Goal: Task Accomplishment & Management: Complete application form

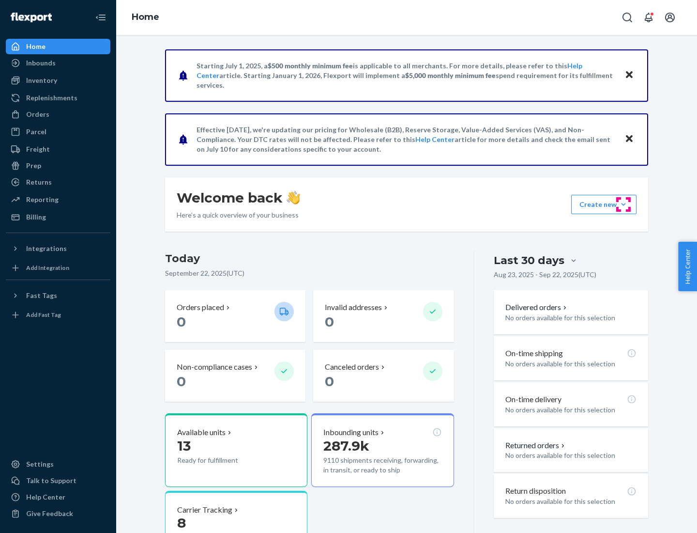
click at [624, 204] on button "Create new Create new inbound Create new order Create new product" at bounding box center [603, 204] width 65 height 19
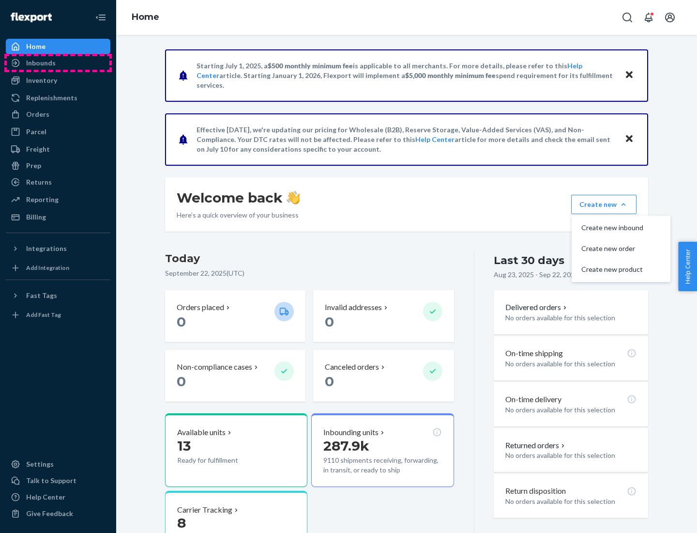
click at [58, 63] on div "Inbounds" at bounding box center [58, 63] width 103 height 14
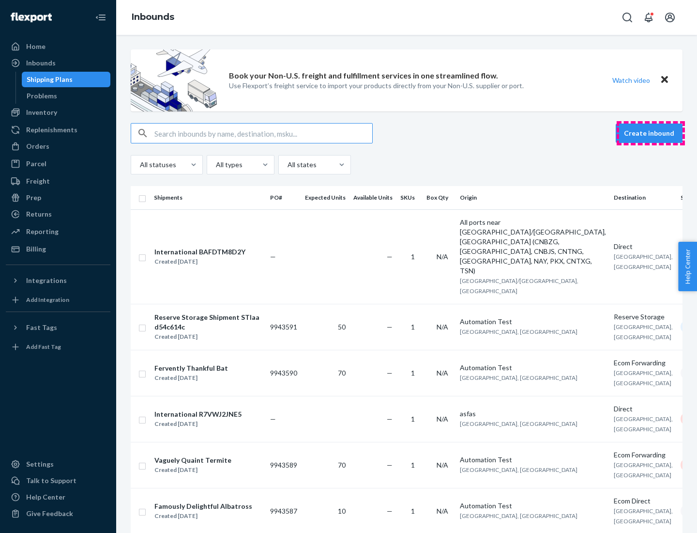
click at [651, 133] on button "Create inbound" at bounding box center [649, 132] width 67 height 19
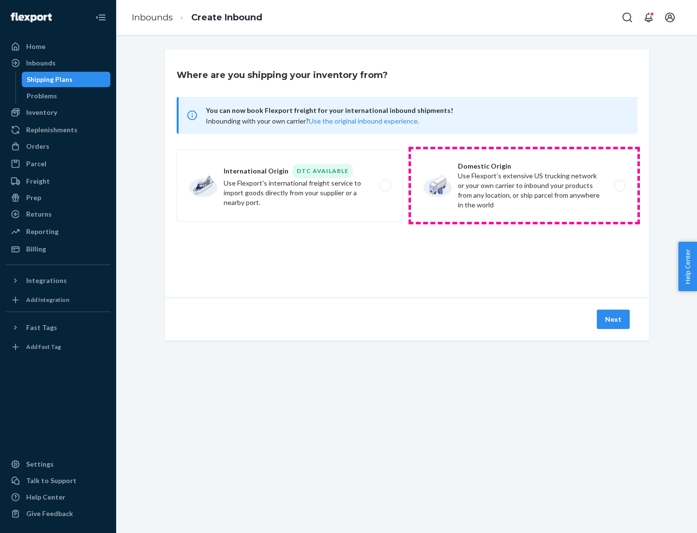
click at [524, 185] on label "Domestic Origin Use Flexport’s extensive US trucking network or your own carrie…" at bounding box center [524, 185] width 227 height 73
click at [619, 185] on input "Domestic Origin Use Flexport’s extensive US trucking network or your own carrie…" at bounding box center [622, 186] width 6 height 6
radio input "true"
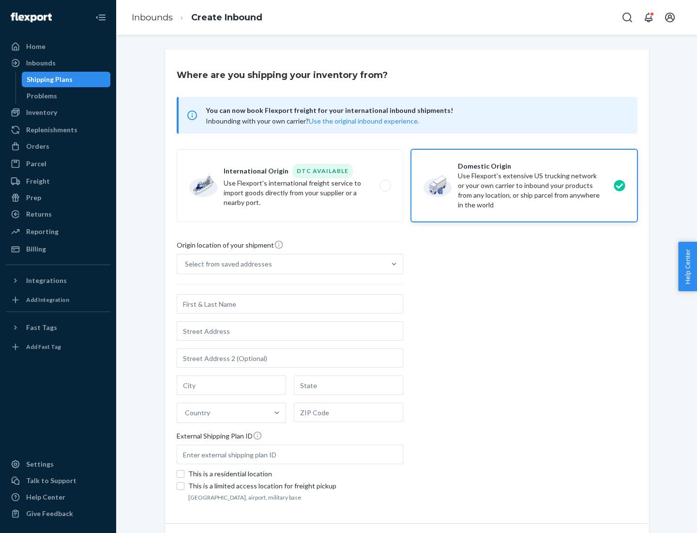
click at [226, 264] on div "Select from saved addresses" at bounding box center [228, 264] width 87 height 10
click at [186, 264] on input "Select from saved addresses" at bounding box center [185, 264] width 1 height 10
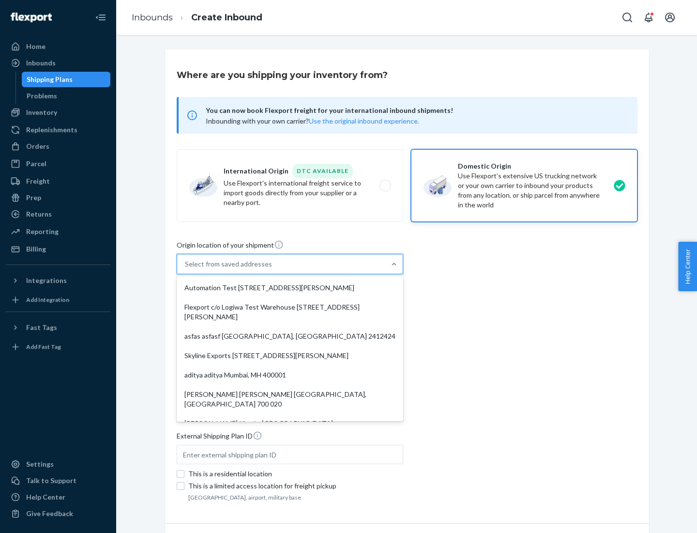
scroll to position [4, 0]
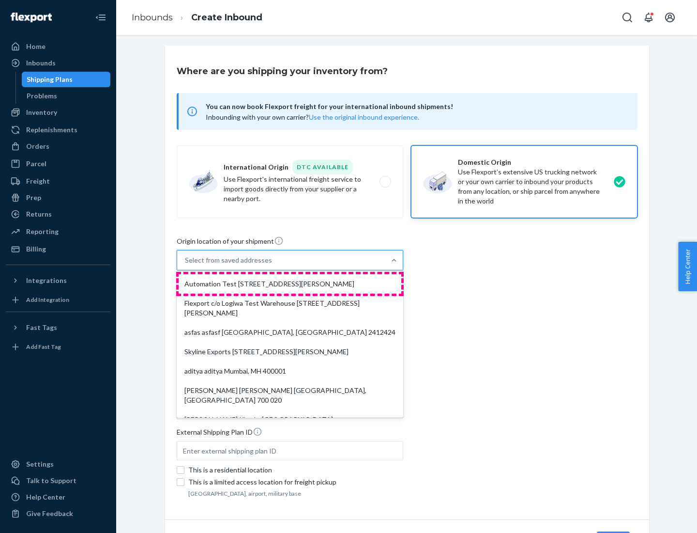
click at [290, 284] on div "Automation Test [STREET_ADDRESS][PERSON_NAME]" at bounding box center [290, 283] width 223 height 19
click at [186, 265] on input "option Automation Test [STREET_ADDRESS][PERSON_NAME]. 9 results available. Use …" at bounding box center [185, 260] width 1 height 10
type input "Automation Test"
type input "9th Floor"
type input "[GEOGRAPHIC_DATA]"
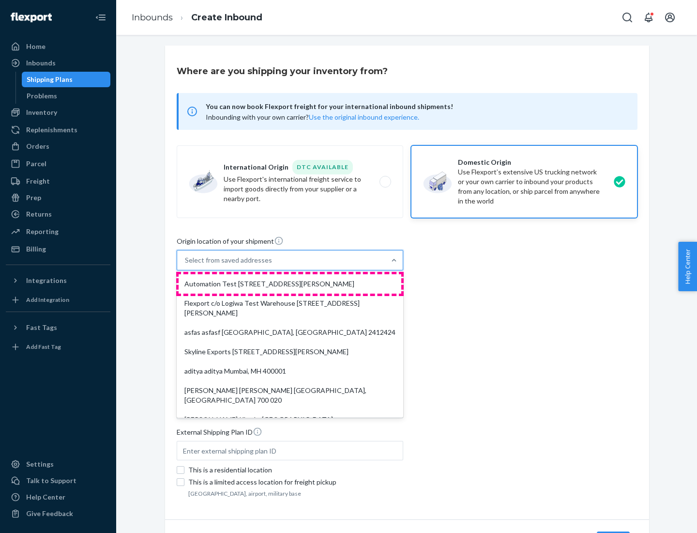
type input "CA"
type input "94104"
type input "[STREET_ADDRESS][PERSON_NAME]"
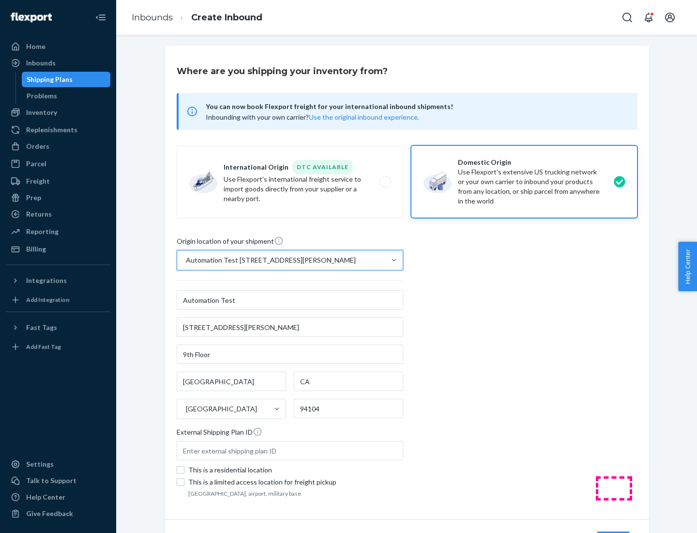
scroll to position [57, 0]
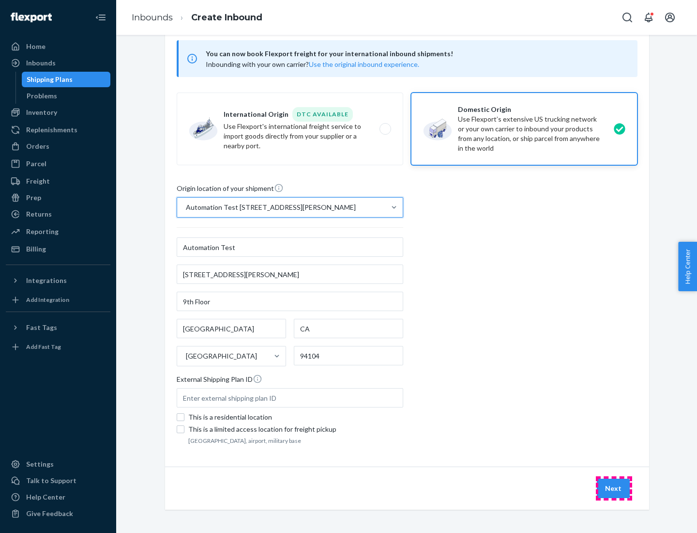
click at [614, 488] on button "Next" at bounding box center [613, 487] width 33 height 19
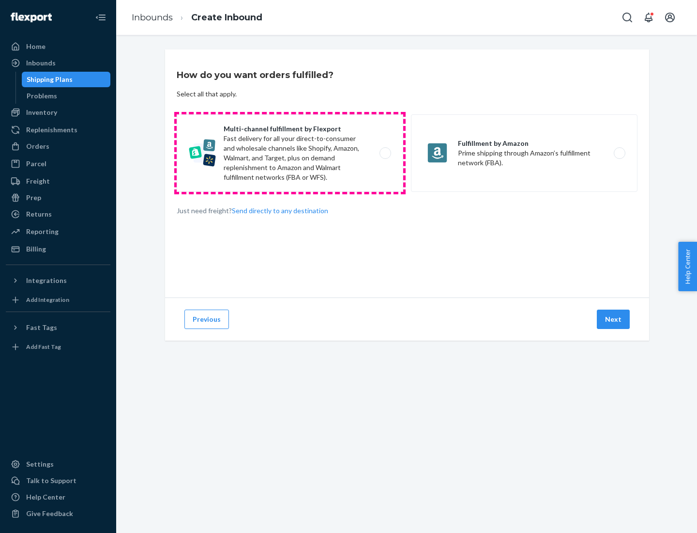
click at [290, 153] on label "Multi-channel fulfillment by Flexport Fast delivery for all your direct-to-cons…" at bounding box center [290, 152] width 227 height 77
click at [385, 153] on input "Multi-channel fulfillment by Flexport Fast delivery for all your direct-to-cons…" at bounding box center [388, 153] width 6 height 6
radio input "true"
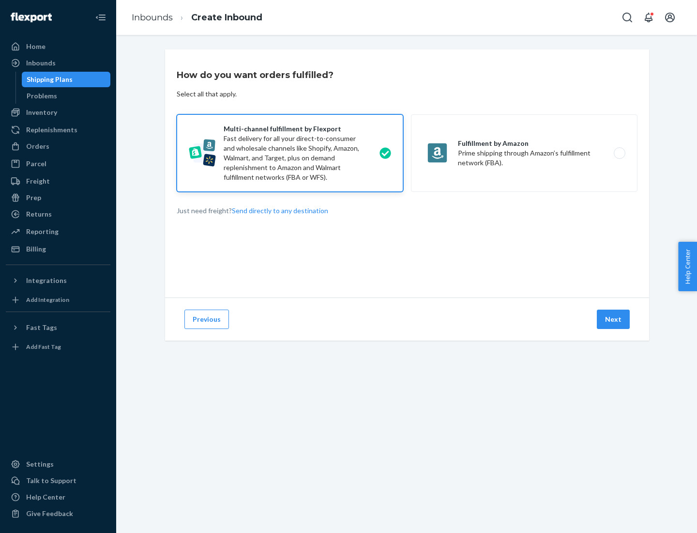
click at [614, 319] on button "Next" at bounding box center [613, 318] width 33 height 19
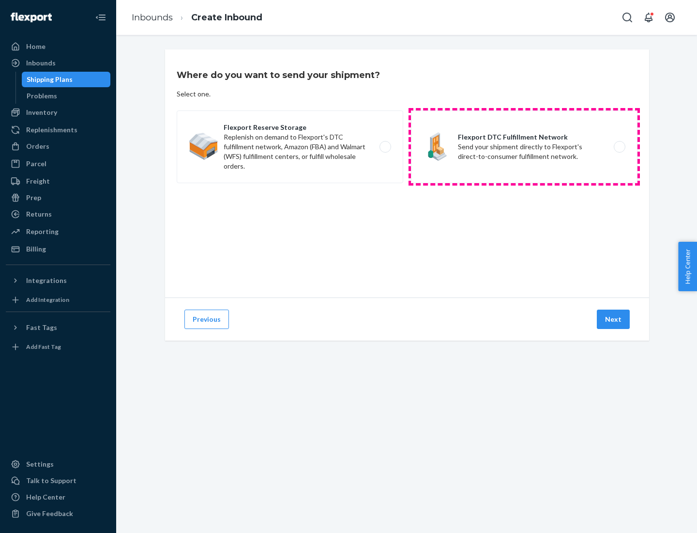
click at [524, 147] on label "Flexport DTC Fulfillment Network Send your shipment directly to Flexport's dire…" at bounding box center [524, 146] width 227 height 73
click at [619, 147] on input "Flexport DTC Fulfillment Network Send your shipment directly to Flexport's dire…" at bounding box center [622, 147] width 6 height 6
radio input "true"
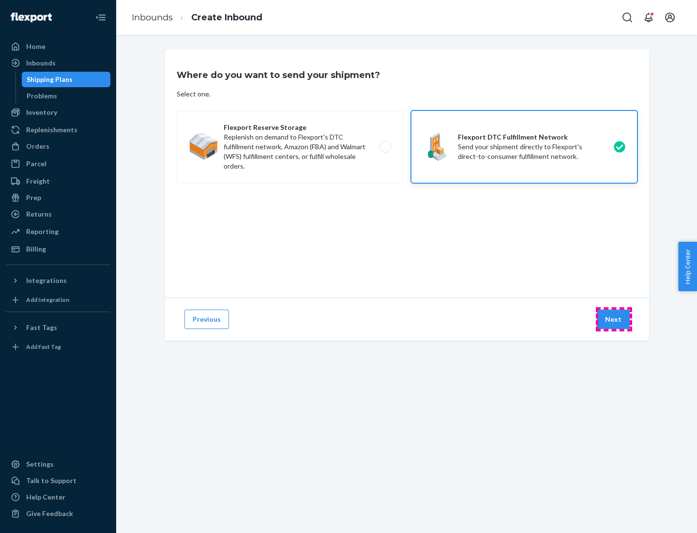
click at [614, 319] on button "Next" at bounding box center [613, 318] width 33 height 19
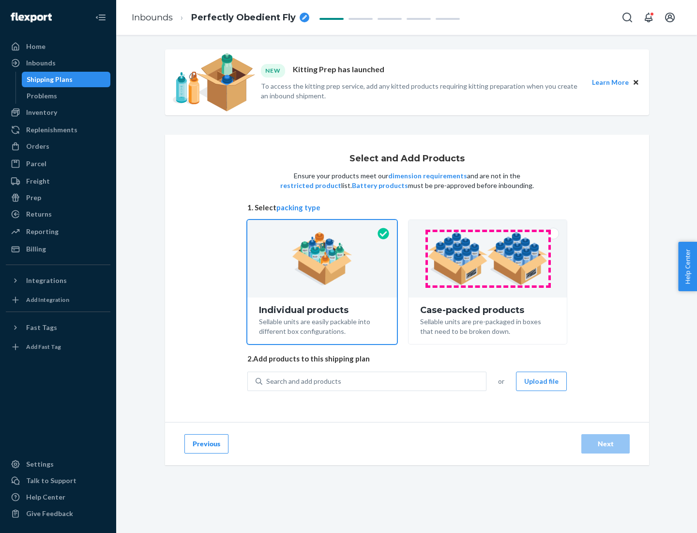
click at [488, 259] on img at bounding box center [487, 258] width 121 height 53
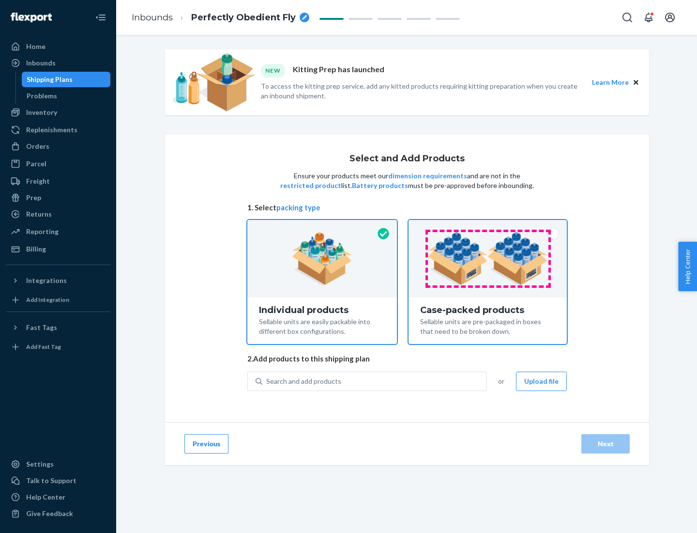
click at [488, 226] on input "Case-packed products Sellable units are pre-packaged in boxes that need to be b…" at bounding box center [488, 223] width 6 height 6
radio input "true"
radio input "false"
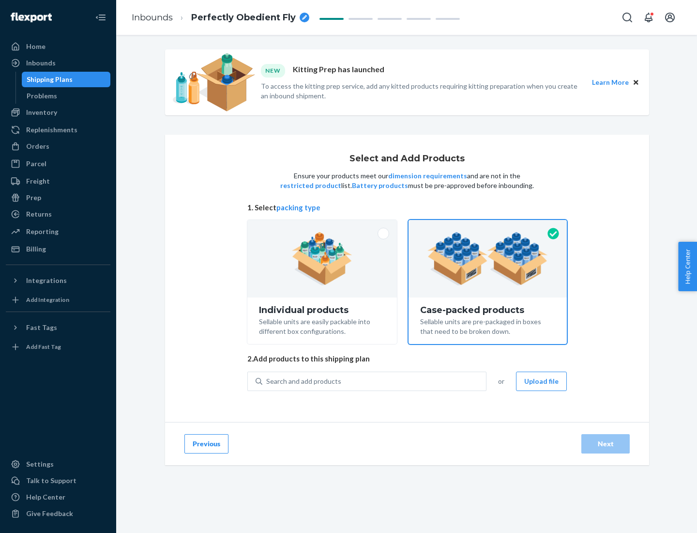
click at [375, 380] on div "Search and add products" at bounding box center [374, 380] width 224 height 17
click at [267, 380] on input "Search and add products" at bounding box center [266, 381] width 1 height 10
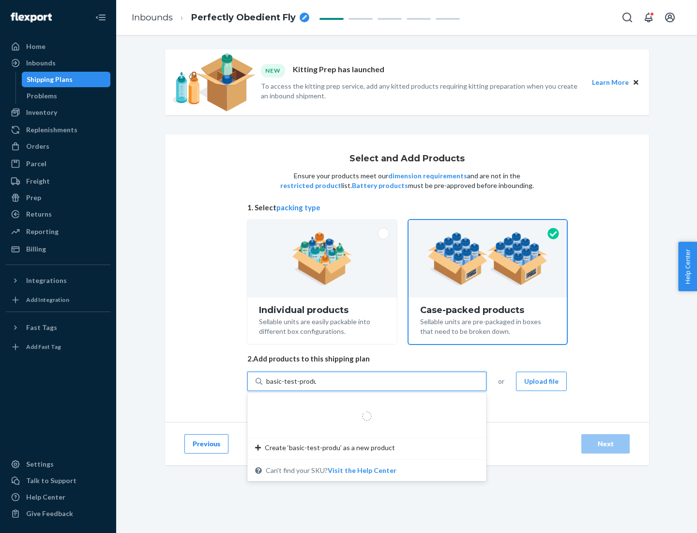
type input "basic-test-product-1"
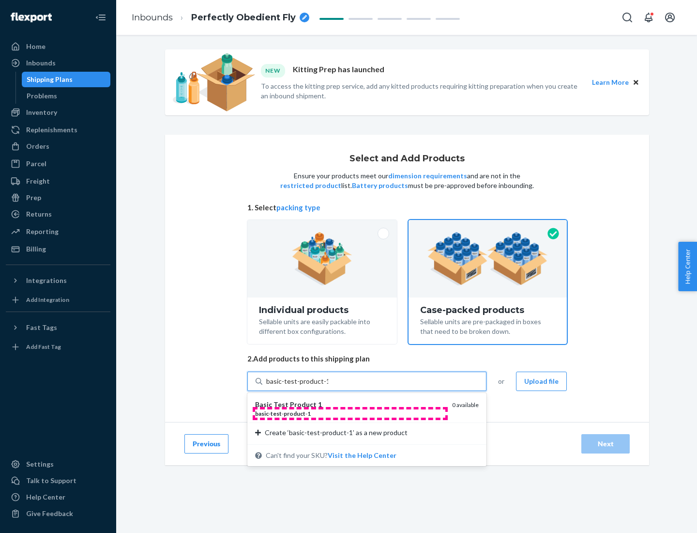
click at [350, 413] on div "basic - test - product - 1" at bounding box center [349, 413] width 189 height 8
click at [328, 386] on input "basic-test-product-1" at bounding box center [297, 381] width 62 height 10
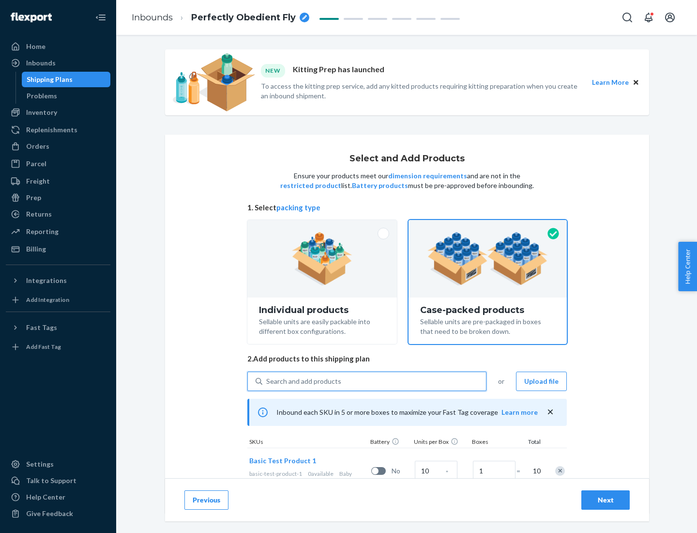
scroll to position [35, 0]
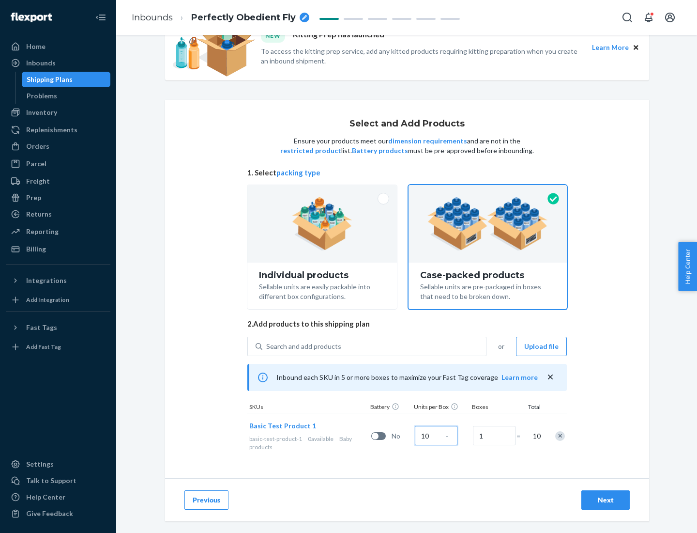
type input "10"
type input "7"
click at [606, 500] on div "Next" at bounding box center [606, 500] width 32 height 10
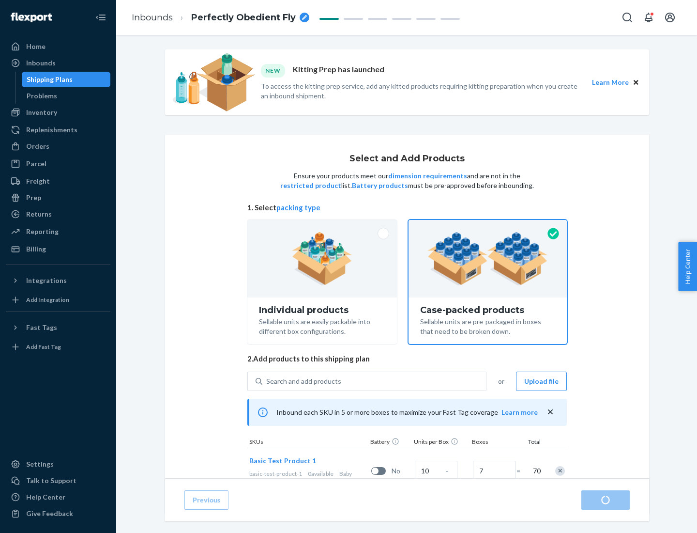
radio input "true"
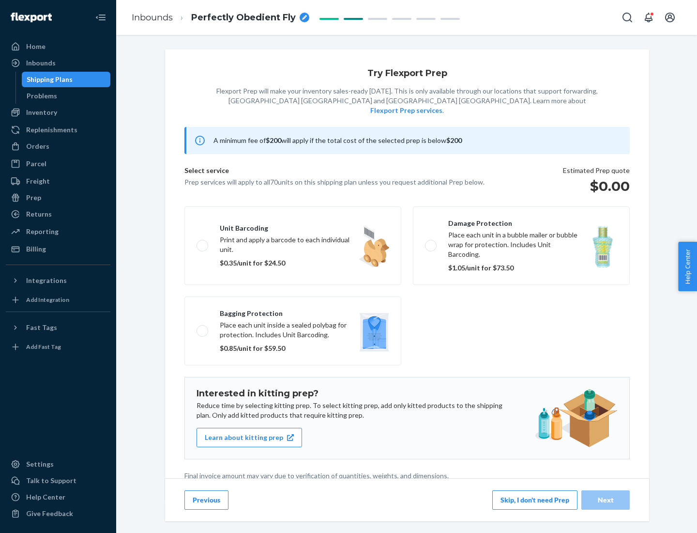
scroll to position [2, 0]
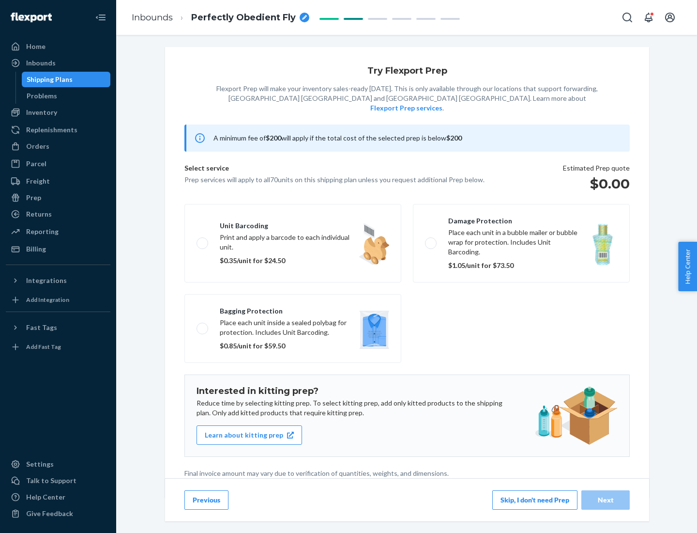
click at [293, 308] on label "Bagging protection Place each unit inside a sealed polybag for protection. Incl…" at bounding box center [292, 328] width 217 height 69
click at [203, 325] on input "Bagging protection Place each unit inside a sealed polybag for protection. Incl…" at bounding box center [200, 328] width 6 height 6
checkbox input "true"
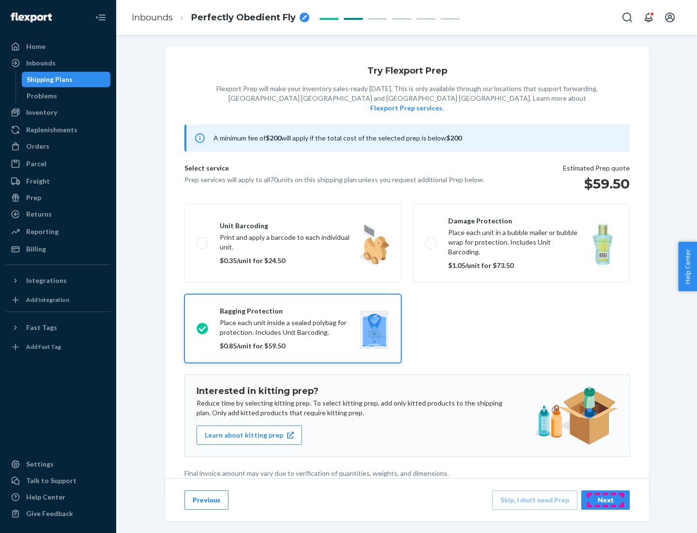
click at [606, 499] on div "Next" at bounding box center [606, 500] width 32 height 10
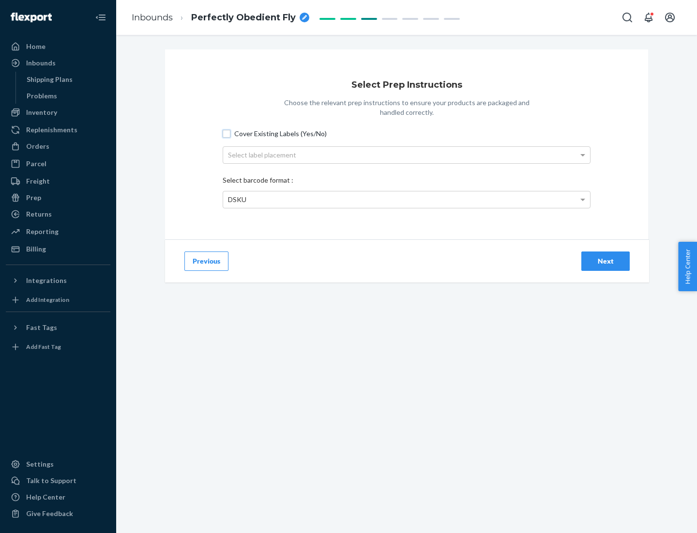
click at [227, 133] on input "Cover Existing Labels (Yes/No)" at bounding box center [227, 134] width 8 height 8
checkbox input "true"
click at [407, 154] on div "Select label placement" at bounding box center [406, 155] width 367 height 16
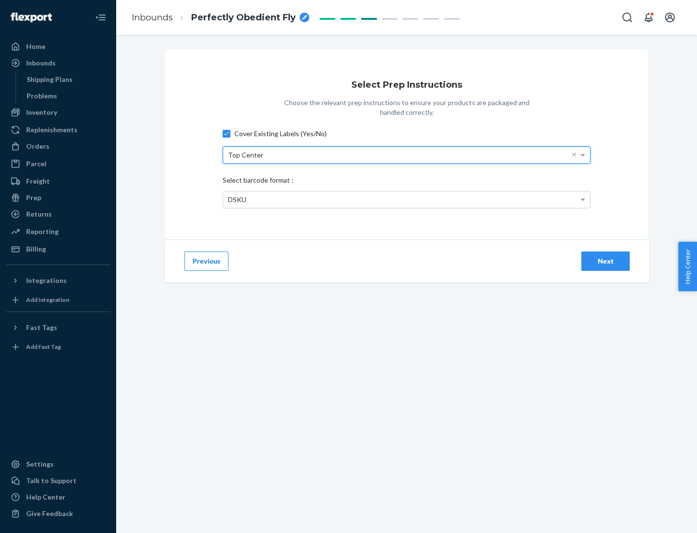
click at [407, 199] on div "DSKU" at bounding box center [406, 199] width 367 height 16
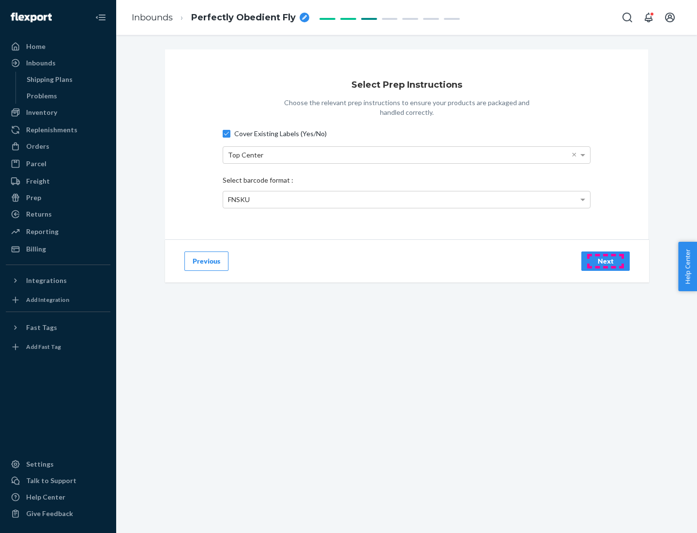
click at [606, 260] on div "Next" at bounding box center [606, 261] width 32 height 10
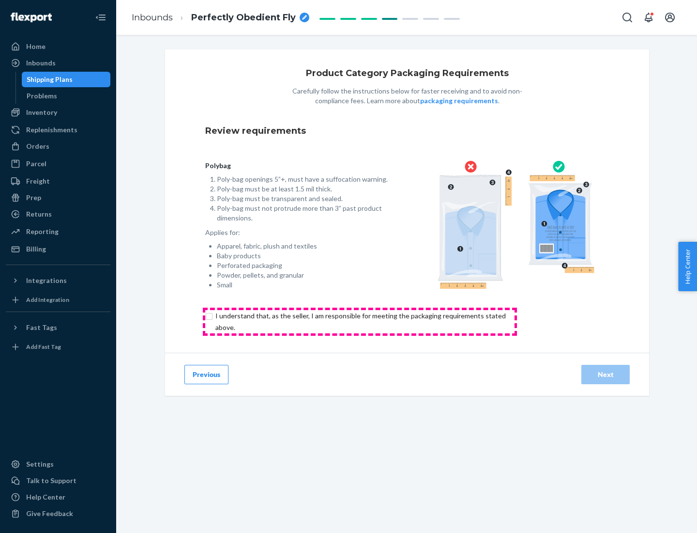
click at [360, 321] on input "checkbox" at bounding box center [366, 321] width 322 height 23
checkbox input "true"
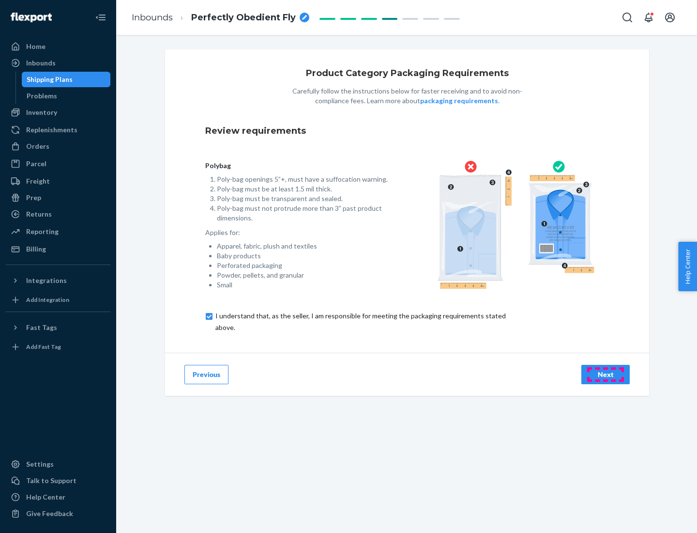
click at [606, 374] on div "Next" at bounding box center [606, 374] width 32 height 10
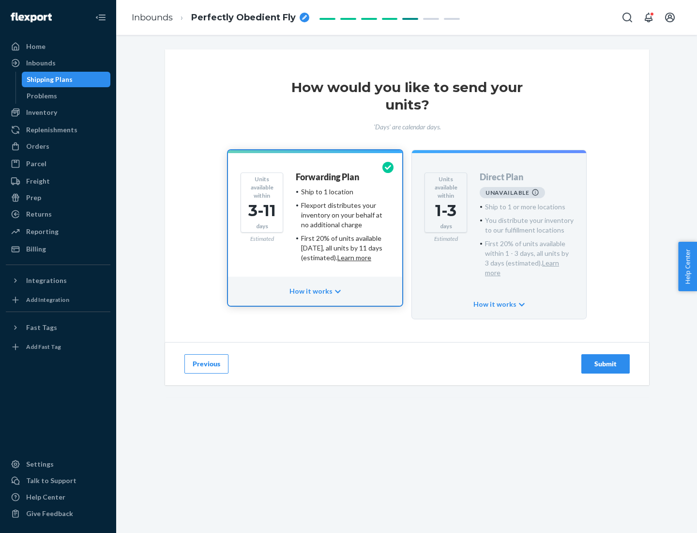
click at [328, 177] on h4 "Forwarding Plan" at bounding box center [327, 177] width 63 height 10
click at [606, 359] on div "Submit" at bounding box center [606, 364] width 32 height 10
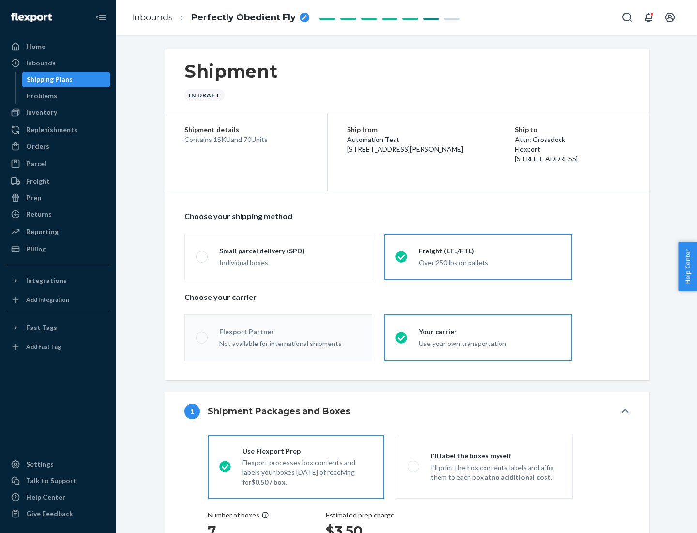
radio input "true"
radio input "false"
radio input "true"
radio input "false"
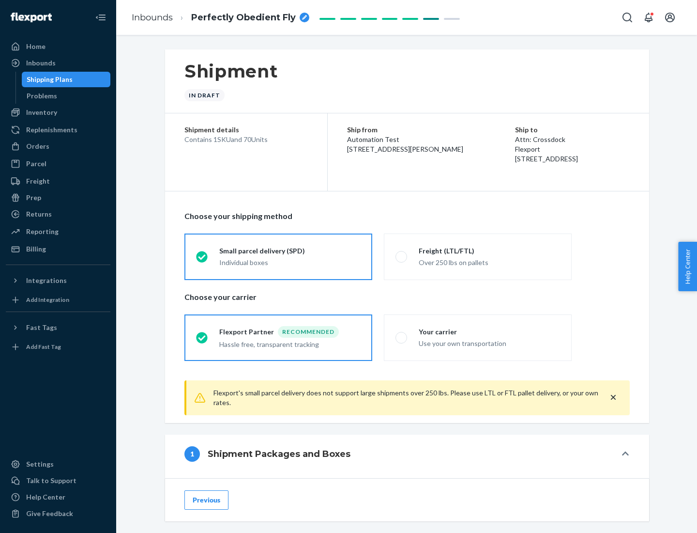
click at [478, 256] on div "Over 250 lbs on pallets" at bounding box center [489, 262] width 141 height 12
click at [402, 256] on input "Freight (LTL/FTL) Over 250 lbs on pallets" at bounding box center [399, 256] width 6 height 6
radio input "true"
radio input "false"
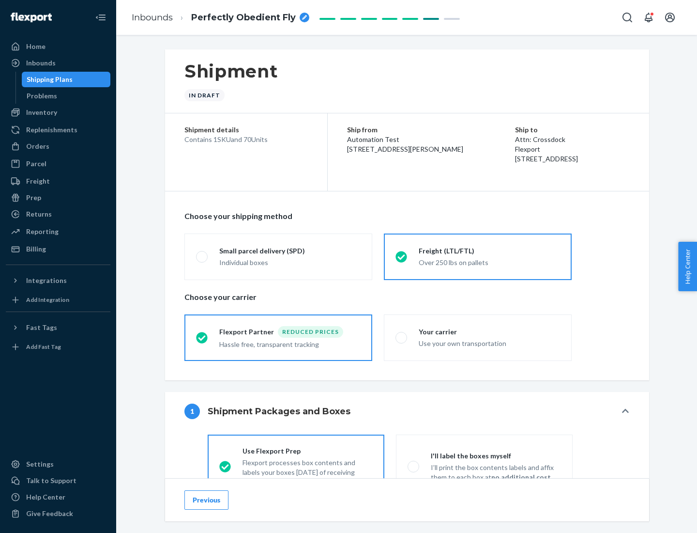
scroll to position [54, 0]
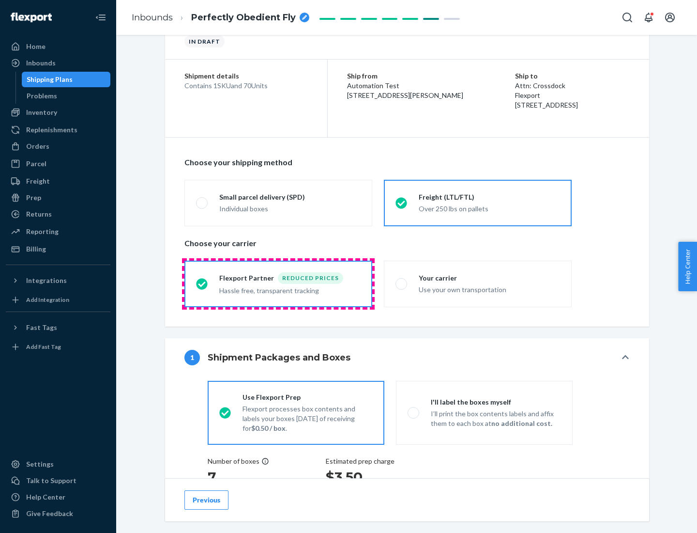
click at [278, 284] on div "Hassle free, transparent tracking" at bounding box center [289, 290] width 141 height 12
click at [202, 283] on input "Flexport Partner Reduced prices Hassle free, transparent tracking" at bounding box center [199, 283] width 6 height 6
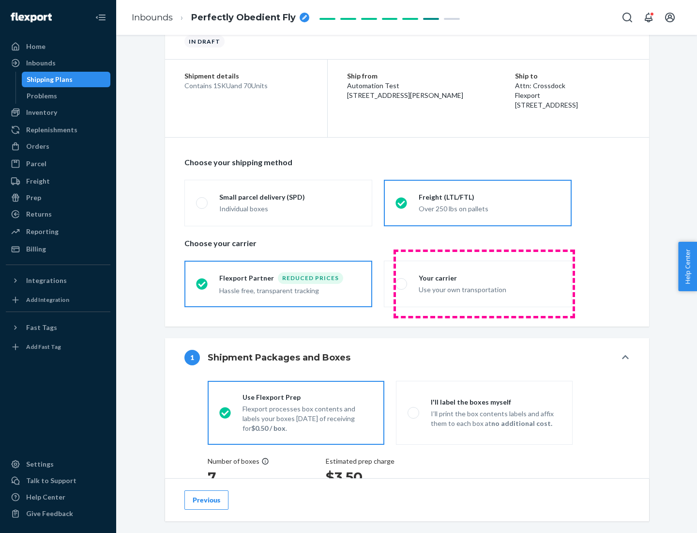
scroll to position [183, 0]
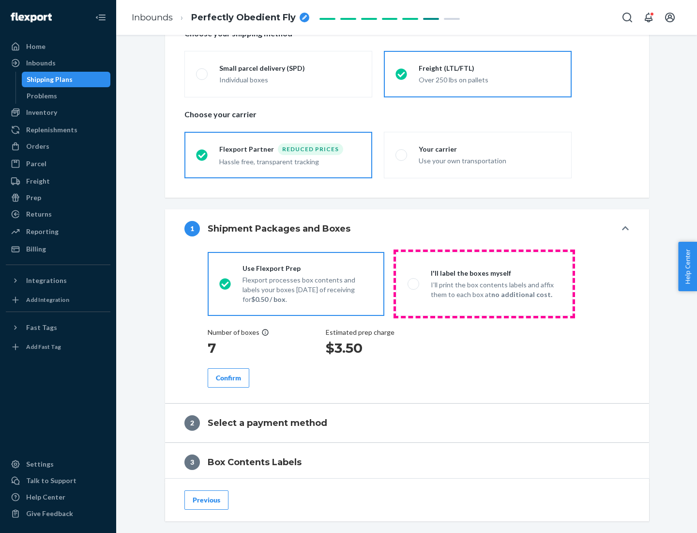
click at [484, 283] on p "I’ll print the box contents labels and affix them to each box at no additional …" at bounding box center [496, 289] width 130 height 19
click at [414, 283] on input "I'll label the boxes myself I’ll print the box contents labels and affix them t…" at bounding box center [411, 283] width 6 height 6
radio input "true"
radio input "false"
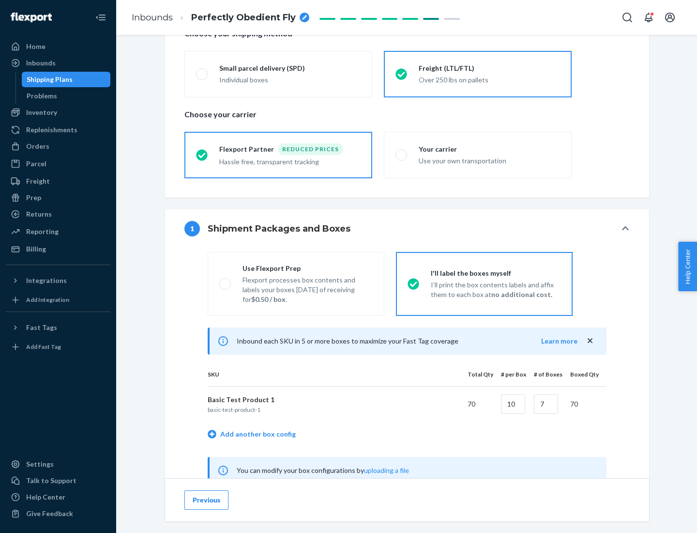
scroll to position [303, 0]
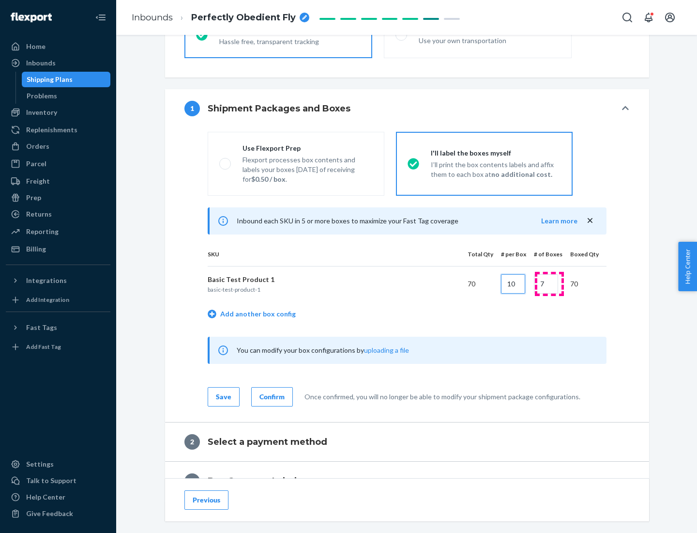
type input "10"
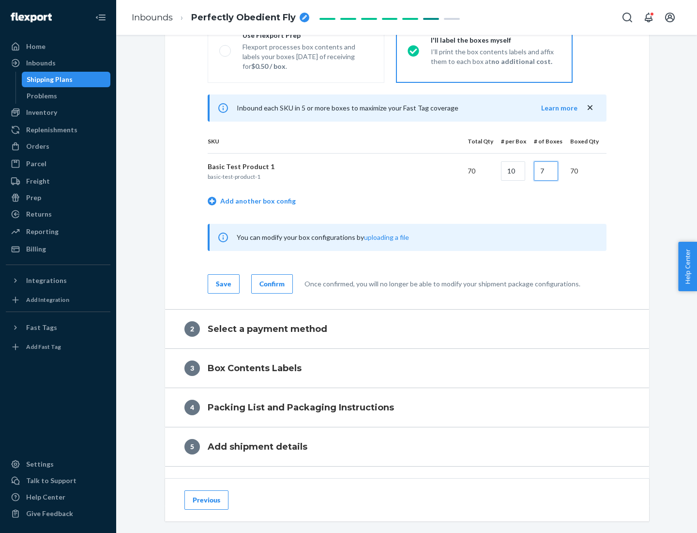
type input "7"
click at [271, 283] on div "Confirm" at bounding box center [271, 284] width 25 height 10
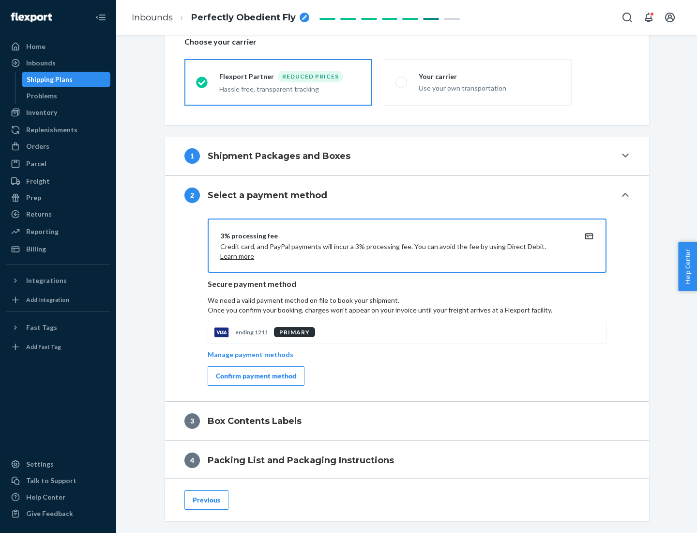
scroll to position [347, 0]
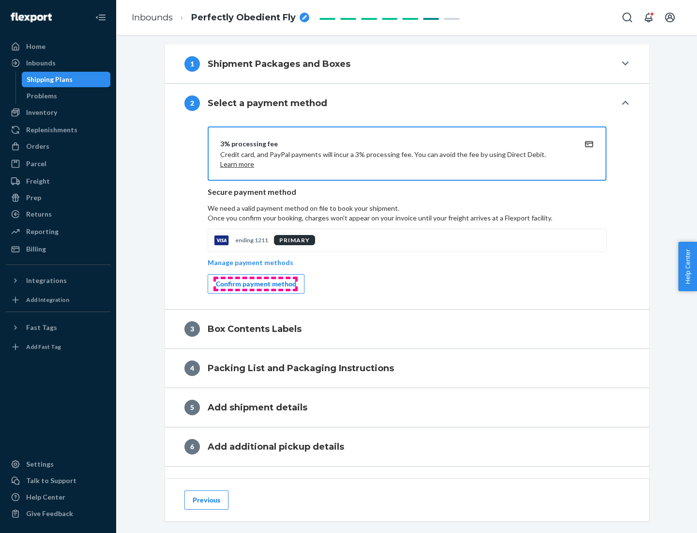
click at [255, 284] on div "Confirm payment method" at bounding box center [256, 284] width 80 height 10
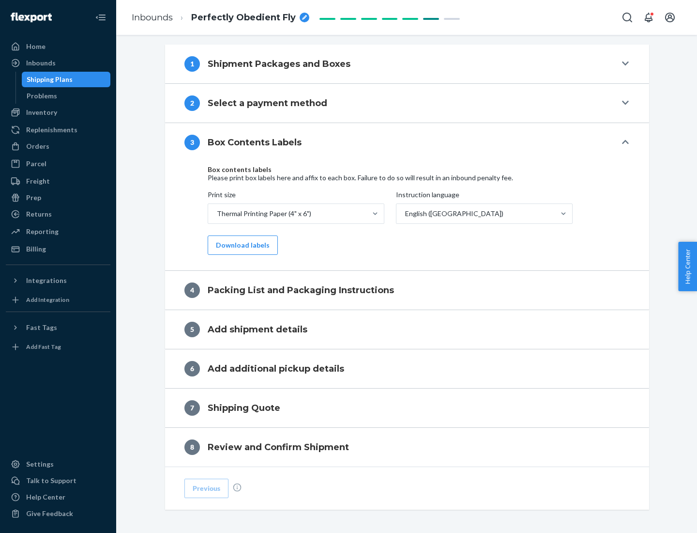
scroll to position [308, 0]
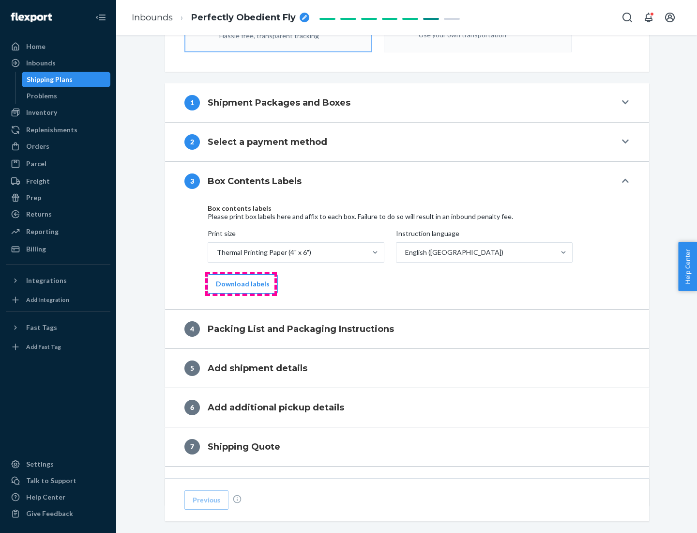
click at [241, 284] on button "Download labels" at bounding box center [243, 283] width 70 height 19
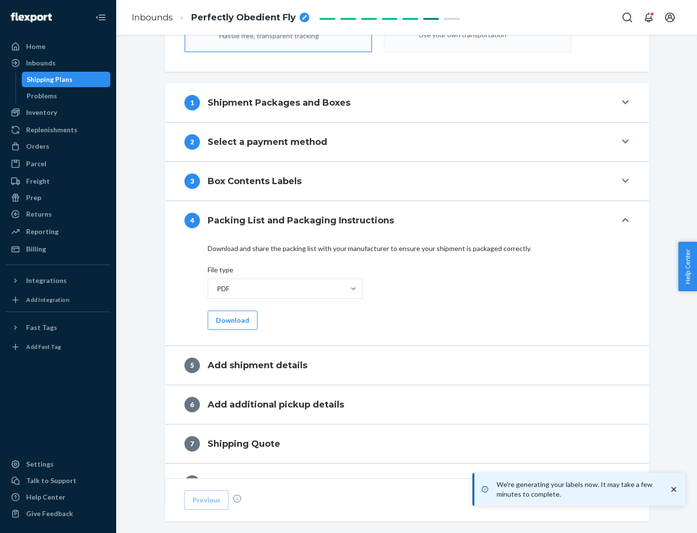
scroll to position [345, 0]
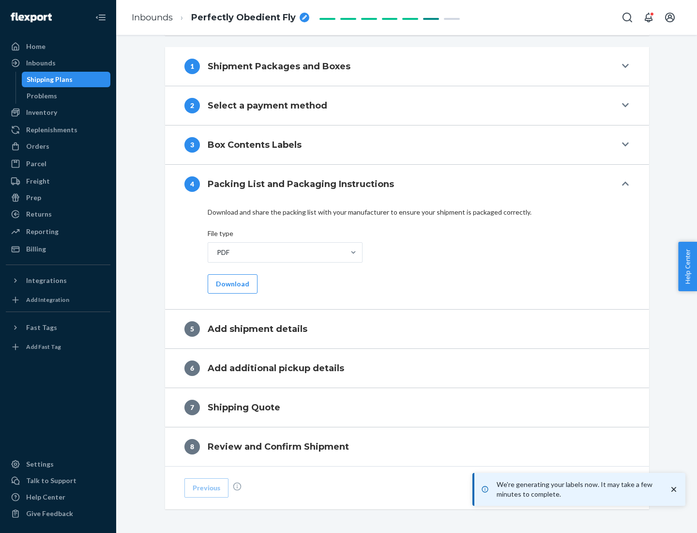
click at [231, 283] on button "Download" at bounding box center [233, 283] width 50 height 19
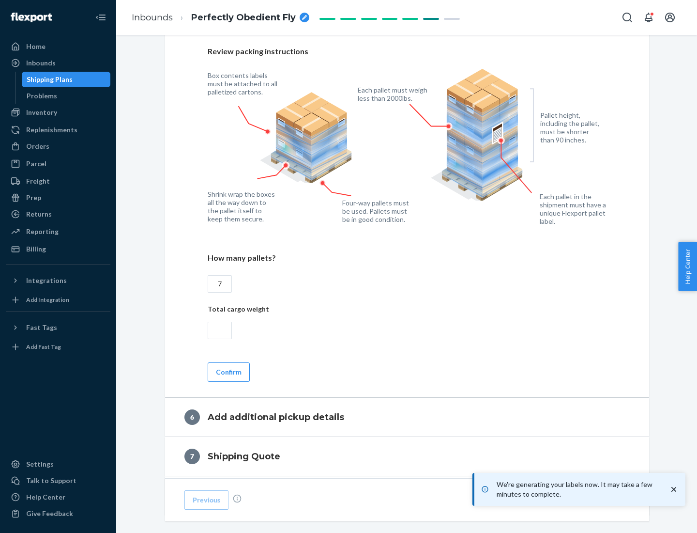
scroll to position [668, 0]
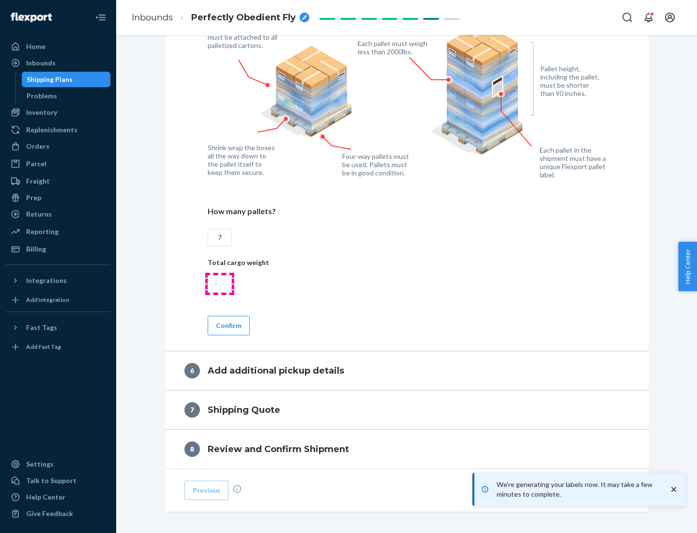
type input "7"
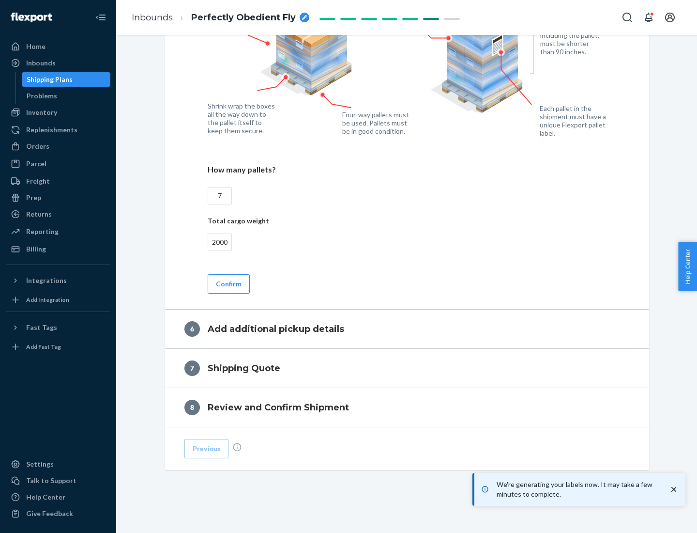
type input "2000"
click at [228, 283] on button "Confirm" at bounding box center [229, 283] width 42 height 19
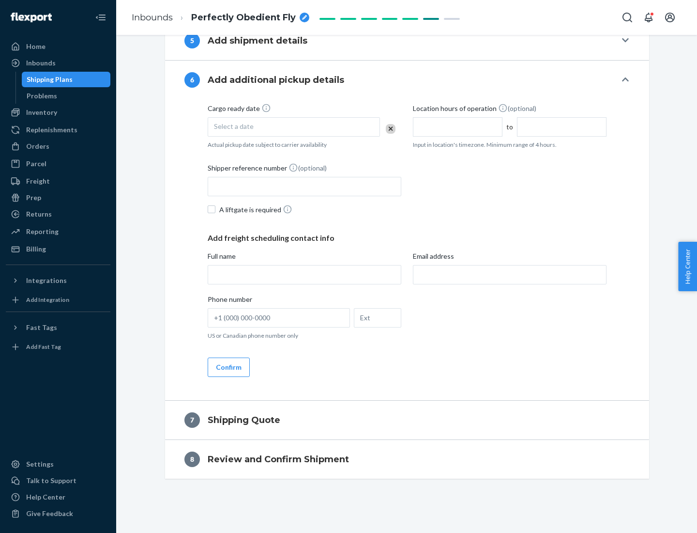
scroll to position [370, 0]
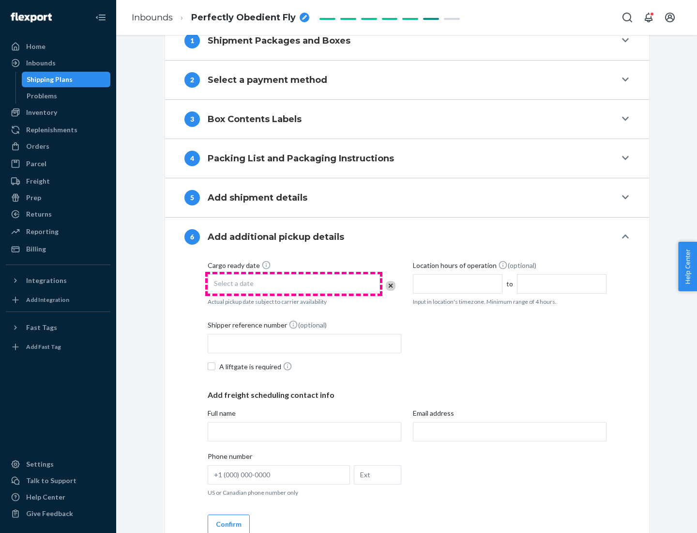
click at [294, 283] on div "Select a date" at bounding box center [294, 283] width 172 height 19
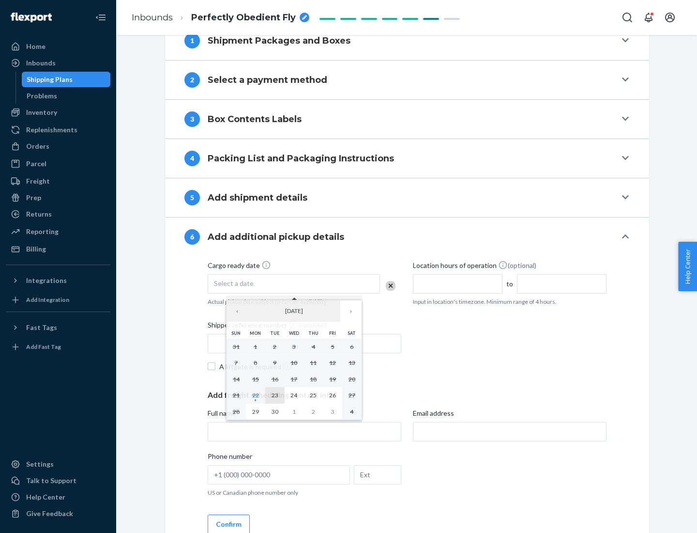
click at [274, 395] on abbr "23" at bounding box center [275, 394] width 7 height 7
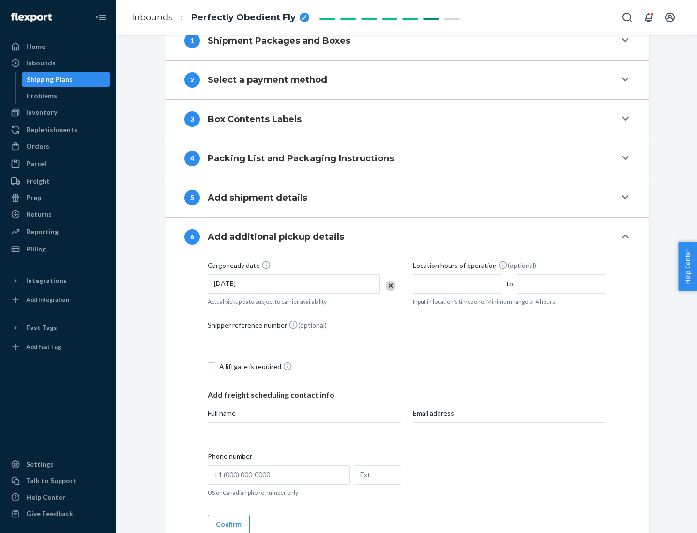
scroll to position [518, 0]
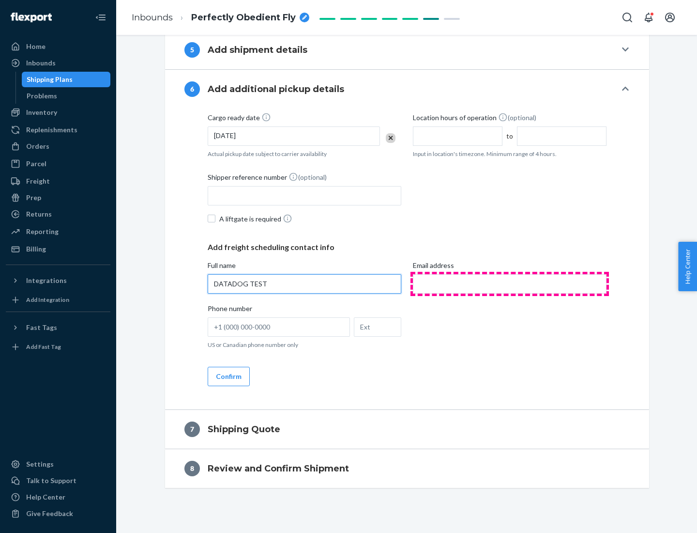
type input "DATADOG TEST"
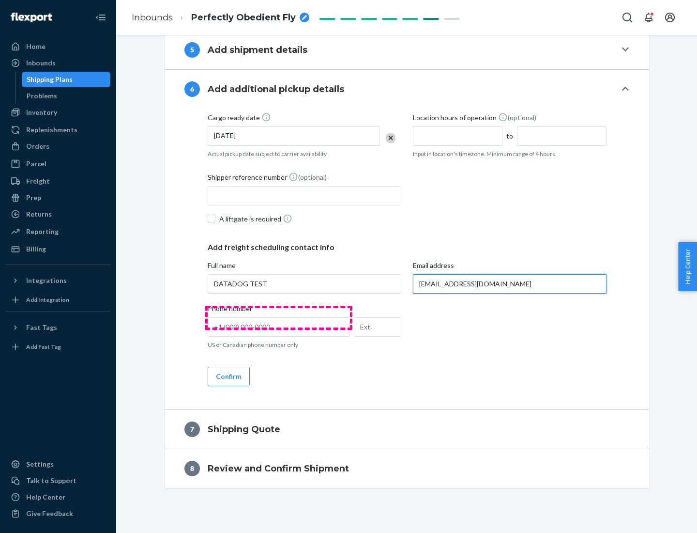
scroll to position [527, 0]
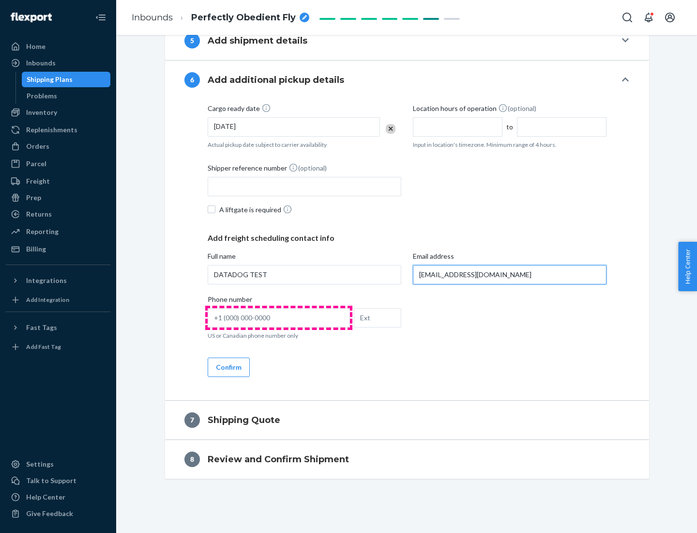
type input "[EMAIL_ADDRESS][DOMAIN_NAME]"
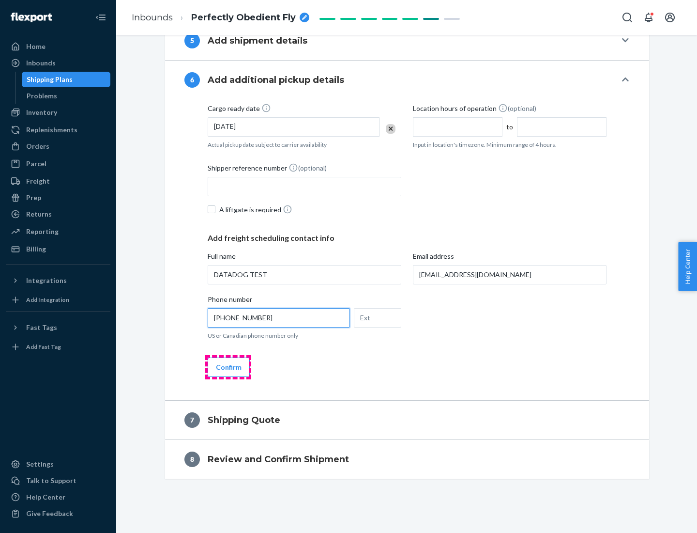
type input "[PHONE_NUMBER]"
click at [228, 366] on button "Confirm" at bounding box center [229, 366] width 42 height 19
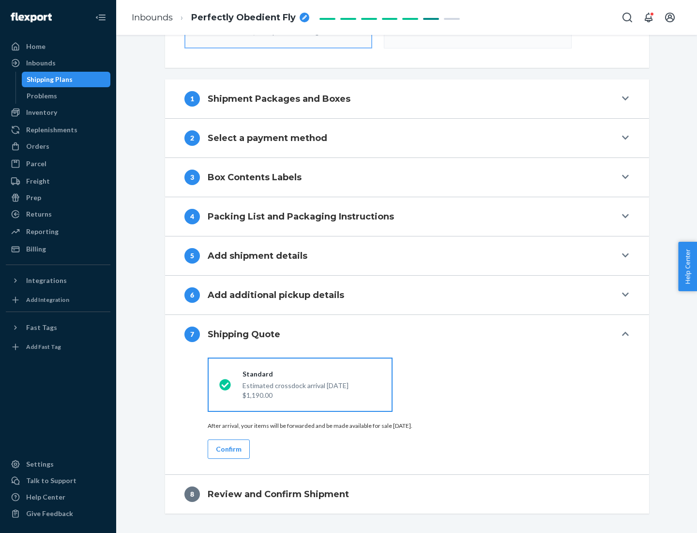
scroll to position [347, 0]
